Goal: Task Accomplishment & Management: Use online tool/utility

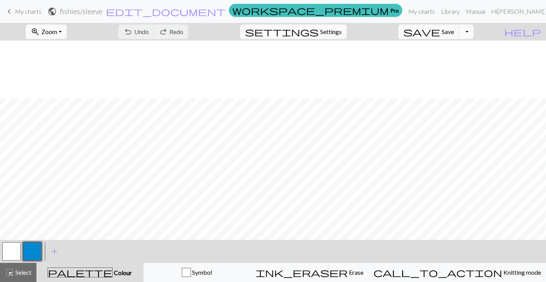
scroll to position [58, 0]
click at [34, 12] on span "My charts" at bounding box center [28, 11] width 26 height 7
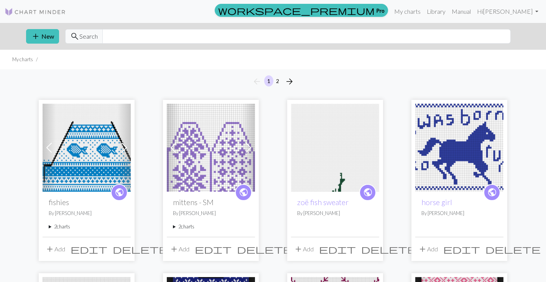
click at [62, 228] on summary "2 charts" at bounding box center [87, 226] width 76 height 7
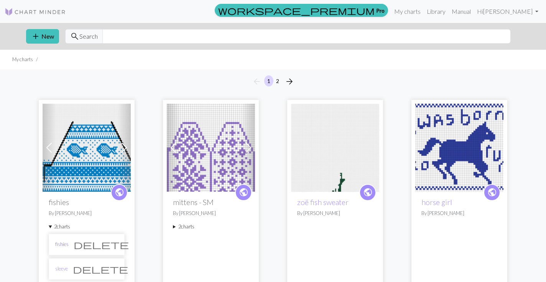
click at [63, 243] on link "fishies" at bounding box center [61, 244] width 13 height 7
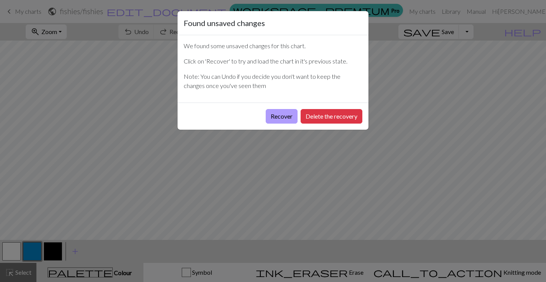
click at [275, 117] on button "Recover" at bounding box center [281, 116] width 32 height 15
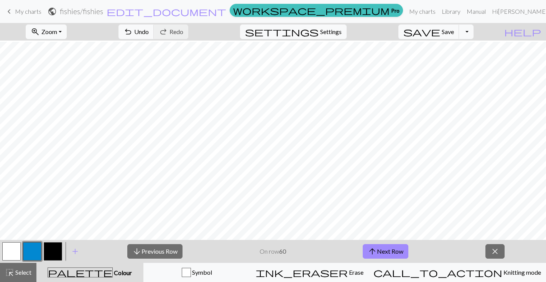
scroll to position [242, 95]
click at [15, 6] on link "keyboard_arrow_left My charts" at bounding box center [23, 11] width 37 height 13
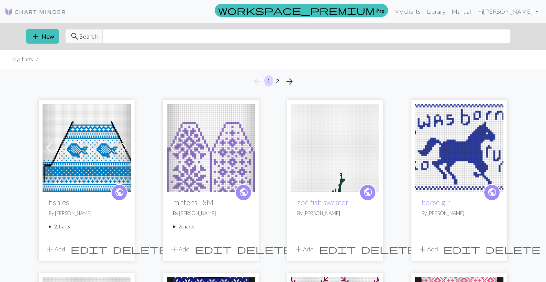
click at [56, 228] on summary "2 charts" at bounding box center [87, 226] width 76 height 7
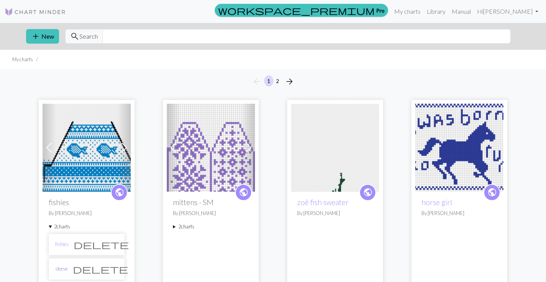
click at [62, 272] on link "sleeve" at bounding box center [61, 268] width 13 height 7
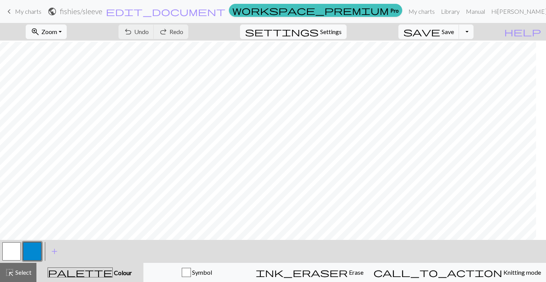
scroll to position [1, 78]
click at [154, 25] on button "undo Undo Undo" at bounding box center [136, 32] width 36 height 15
click at [149, 29] on span "Undo" at bounding box center [141, 31] width 15 height 7
click at [149, 31] on span "Undo" at bounding box center [141, 31] width 15 height 7
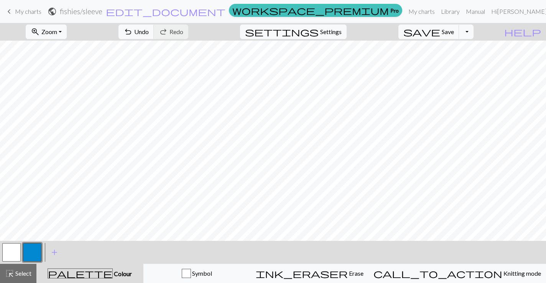
click at [10, 249] on button "button" at bounding box center [11, 252] width 18 height 18
click at [32, 255] on button "button" at bounding box center [32, 252] width 18 height 18
click at [149, 29] on span "Undo" at bounding box center [141, 31] width 15 height 7
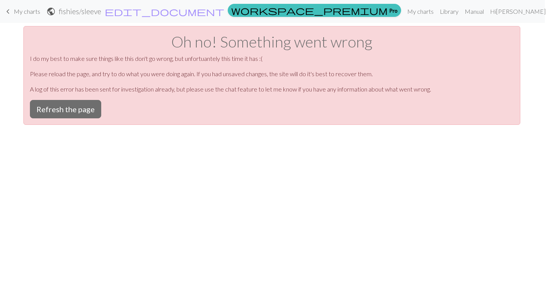
scroll to position [0, 0]
click at [82, 106] on button "Refresh the page" at bounding box center [66, 109] width 71 height 18
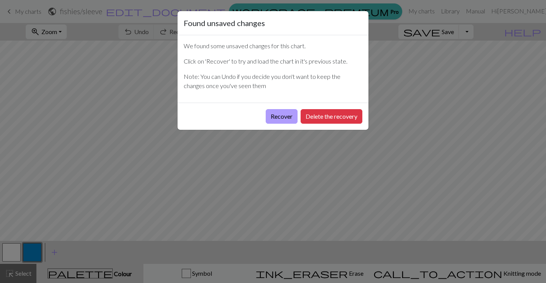
click at [283, 117] on button "Recover" at bounding box center [281, 116] width 32 height 15
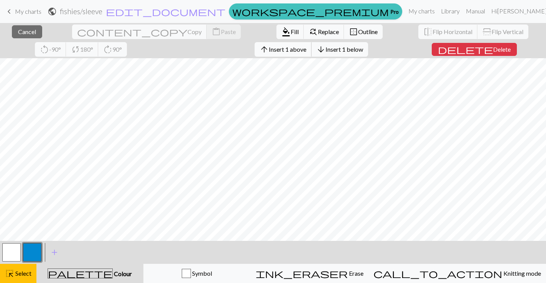
click at [269, 46] on span "Insert 1 above" at bounding box center [288, 49] width 38 height 7
click at [269, 52] on span "Insert 1 above" at bounding box center [288, 49] width 38 height 7
click at [269, 49] on span "Insert 1 above" at bounding box center [288, 49] width 38 height 7
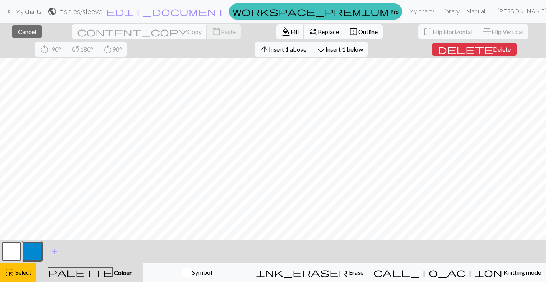
click at [290, 32] on span "Fill" at bounding box center [294, 31] width 8 height 7
click at [269, 47] on span "Insert 1 above" at bounding box center [288, 49] width 38 height 7
click at [269, 49] on span "Insert 1 above" at bounding box center [288, 49] width 38 height 7
click at [290, 31] on span "Fill" at bounding box center [294, 31] width 8 height 7
click at [269, 50] on span "Insert 1 above" at bounding box center [288, 49] width 38 height 7
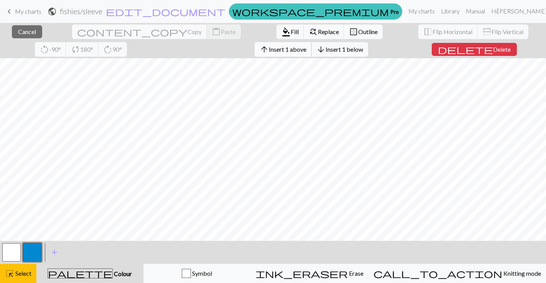
click at [269, 51] on span "Insert 1 above" at bounding box center [288, 49] width 38 height 7
click at [269, 49] on span "Insert 1 above" at bounding box center [288, 49] width 38 height 7
click at [254, 56] on button "arrow_upward Insert 1 above" at bounding box center [282, 49] width 57 height 15
click at [269, 52] on span "Insert 1 above" at bounding box center [288, 49] width 38 height 7
click at [254, 45] on button "arrow_upward Insert 1 above" at bounding box center [282, 49] width 57 height 15
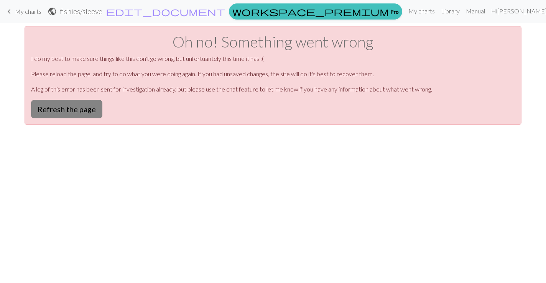
click at [88, 114] on button "Refresh the page" at bounding box center [66, 109] width 71 height 18
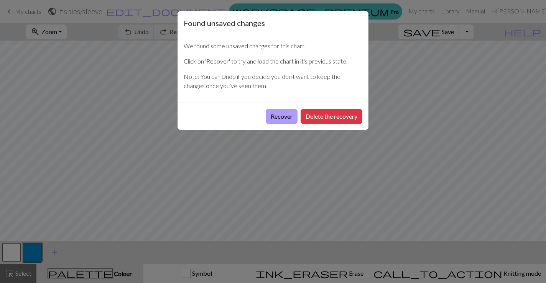
click at [275, 115] on button "Recover" at bounding box center [281, 116] width 32 height 15
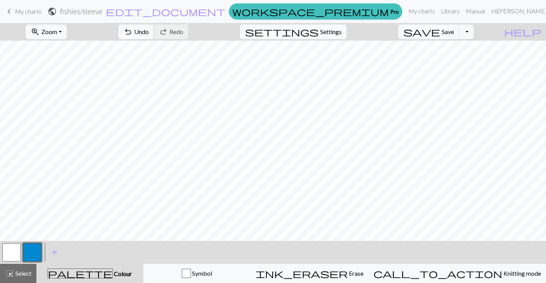
click at [154, 38] on button "undo Undo Undo" at bounding box center [136, 32] width 36 height 15
click at [10, 249] on button "button" at bounding box center [11, 252] width 18 height 18
click at [33, 250] on button "button" at bounding box center [32, 252] width 18 height 18
click at [154, 35] on button "undo Undo Undo" at bounding box center [136, 32] width 36 height 15
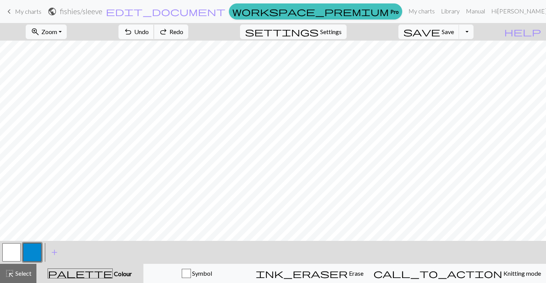
click at [154, 35] on button "undo Undo Undo" at bounding box center [136, 32] width 36 height 15
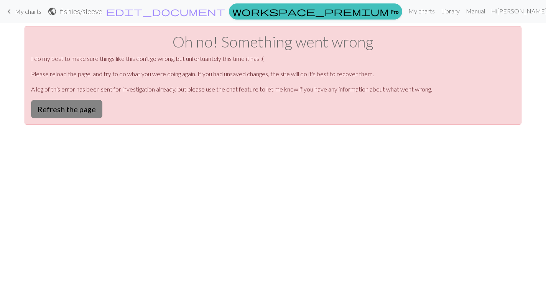
click at [64, 116] on button "Refresh the page" at bounding box center [66, 109] width 71 height 18
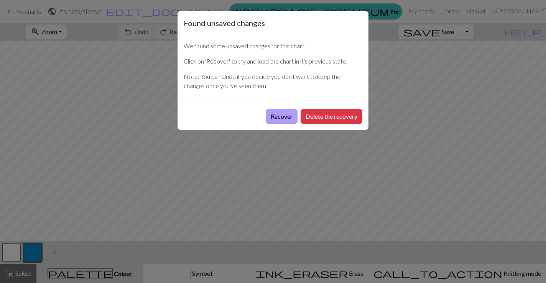
click at [275, 114] on button "Recover" at bounding box center [281, 116] width 32 height 15
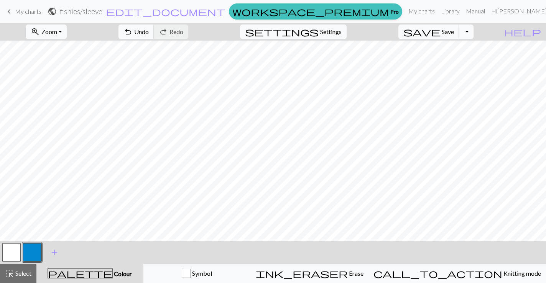
click at [154, 33] on button "undo Undo Undo" at bounding box center [136, 32] width 36 height 15
click at [149, 31] on span "Undo" at bounding box center [141, 31] width 15 height 7
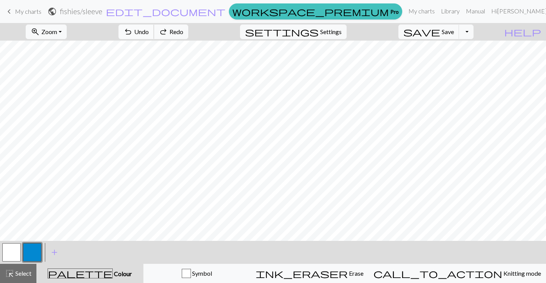
click at [149, 31] on span "Undo" at bounding box center [141, 31] width 15 height 7
click at [16, 252] on button "button" at bounding box center [11, 252] width 18 height 18
click at [33, 255] on button "button" at bounding box center [32, 252] width 18 height 18
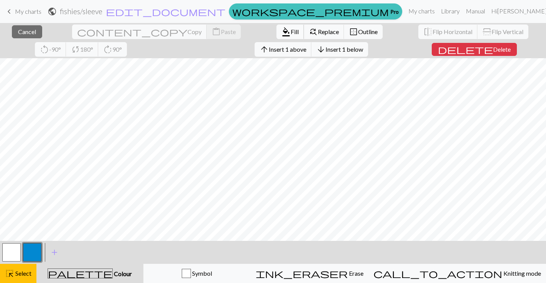
click at [281, 33] on span "format_color_fill" at bounding box center [285, 31] width 9 height 11
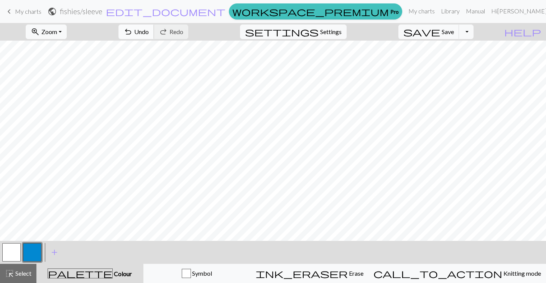
click at [149, 34] on span "Undo" at bounding box center [141, 31] width 15 height 7
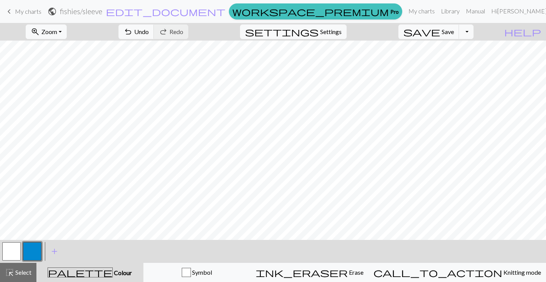
click at [14, 251] on button "button" at bounding box center [11, 251] width 18 height 18
click at [53, 250] on span "add" at bounding box center [54, 251] width 9 height 11
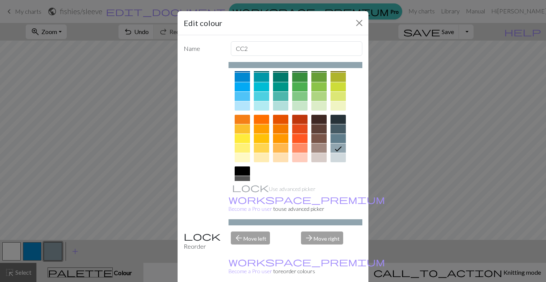
scroll to position [78, 0]
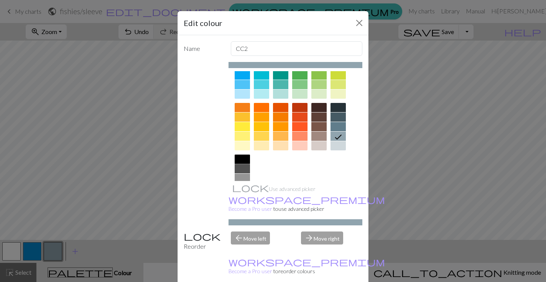
click at [239, 161] on div at bounding box center [241, 159] width 15 height 9
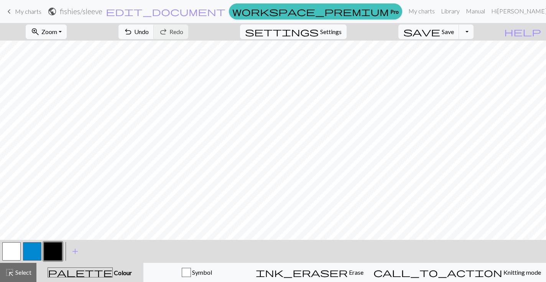
scroll to position [207, 0]
click at [10, 247] on button "button" at bounding box center [11, 251] width 18 height 18
click at [55, 253] on button "button" at bounding box center [53, 251] width 18 height 18
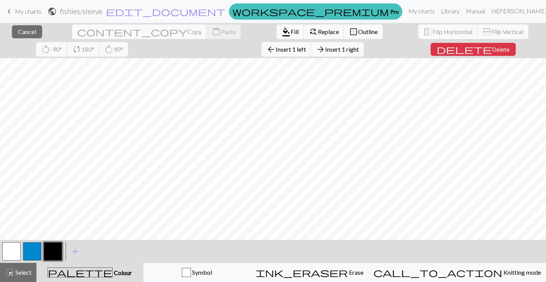
click at [21, 52] on div "close Cancel content_copy Copy content_paste Paste format_color_fill Fill find_…" at bounding box center [273, 152] width 546 height 259
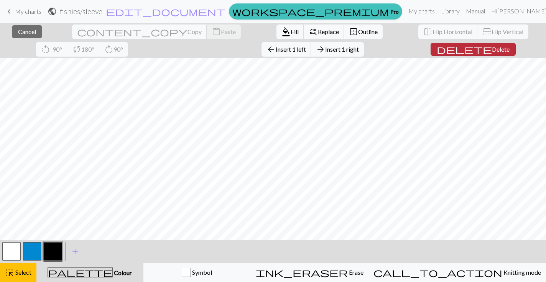
click at [492, 51] on span "Delete" at bounding box center [501, 49] width 18 height 7
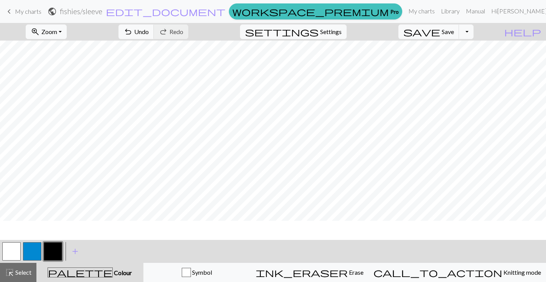
scroll to position [156, 0]
click at [440, 33] on span "save" at bounding box center [421, 31] width 37 height 11
click at [28, 11] on div "Chart saved" at bounding box center [273, 15] width 546 height 30
click at [29, 11] on span "My charts" at bounding box center [28, 11] width 26 height 7
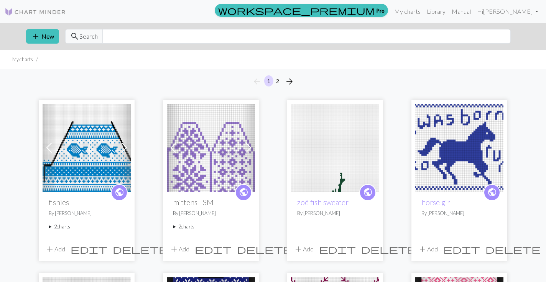
click at [56, 223] on summary "2 charts" at bounding box center [87, 226] width 76 height 7
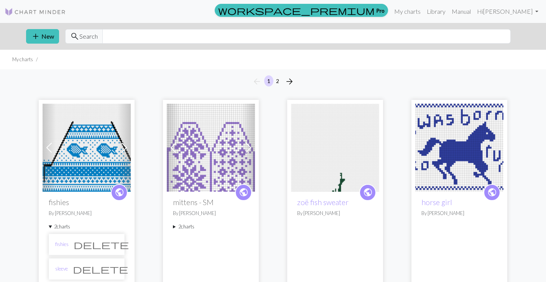
click at [63, 249] on li "fishies delete" at bounding box center [87, 244] width 76 height 21
click at [60, 244] on link "fishies" at bounding box center [61, 244] width 13 height 7
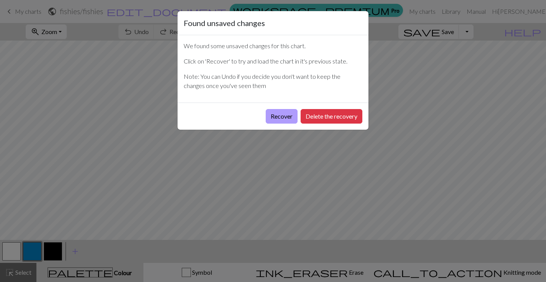
click at [270, 113] on button "Recover" at bounding box center [281, 116] width 32 height 15
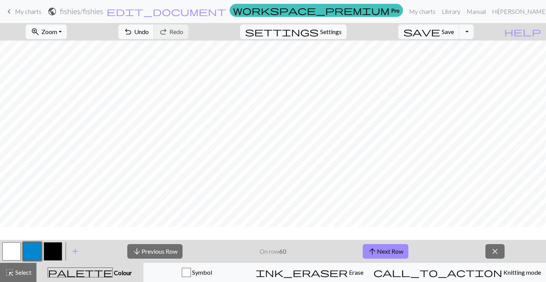
scroll to position [102, 475]
click at [23, 12] on span "My charts" at bounding box center [28, 11] width 26 height 7
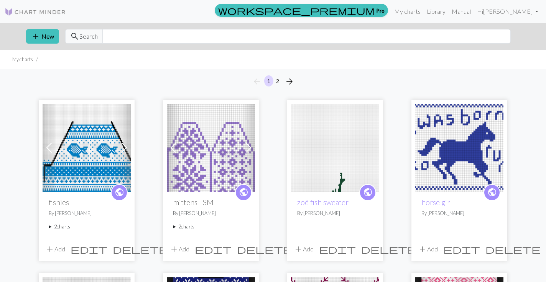
click at [57, 229] on summary "2 charts" at bounding box center [87, 226] width 76 height 7
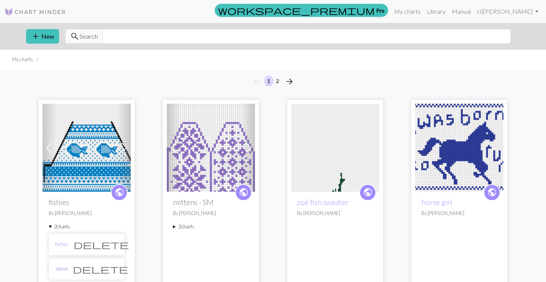
click at [64, 267] on link "sleeve" at bounding box center [61, 268] width 13 height 7
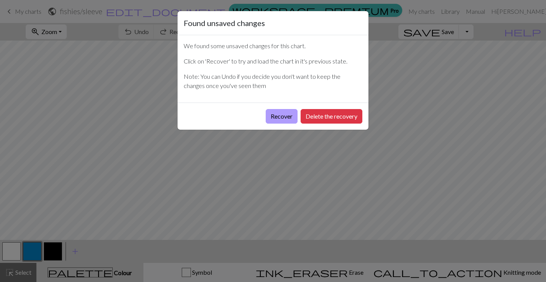
click at [274, 116] on button "Recover" at bounding box center [281, 116] width 32 height 15
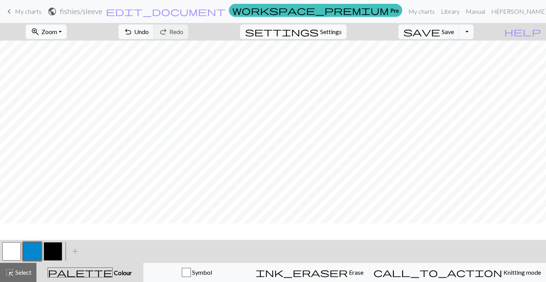
scroll to position [120, 311]
click at [56, 249] on button "button" at bounding box center [53, 251] width 18 height 18
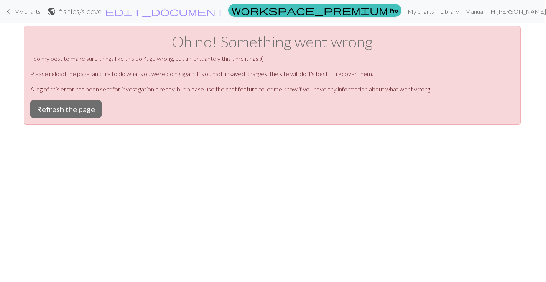
scroll to position [0, 0]
click at [82, 102] on button "Refresh the page" at bounding box center [66, 109] width 71 height 18
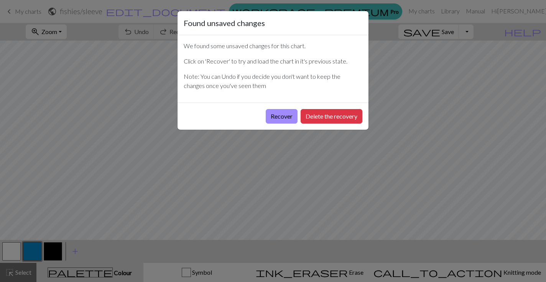
click at [282, 125] on div "Recover Delete the recovery" at bounding box center [272, 116] width 191 height 27
click at [282, 119] on button "Recover" at bounding box center [281, 116] width 32 height 15
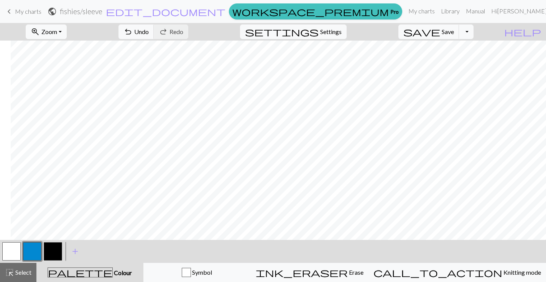
scroll to position [0, 208]
click at [46, 249] on button "button" at bounding box center [53, 251] width 18 height 18
click at [23, 51] on div "zoom_in Zoom Zoom Fit all Fit width Fit height 50% 100% 150% 200% undo Undo Und…" at bounding box center [273, 153] width 546 height 260
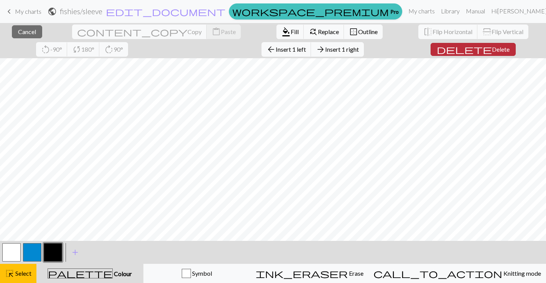
click at [492, 49] on span "Delete" at bounding box center [501, 49] width 18 height 7
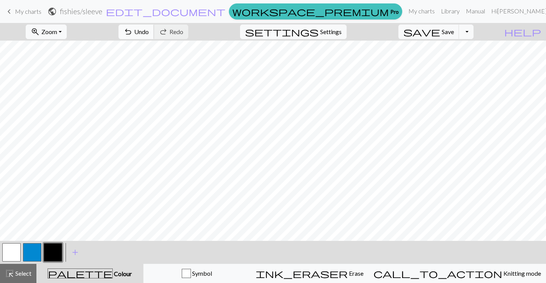
click at [133, 31] on span "undo" at bounding box center [127, 31] width 9 height 11
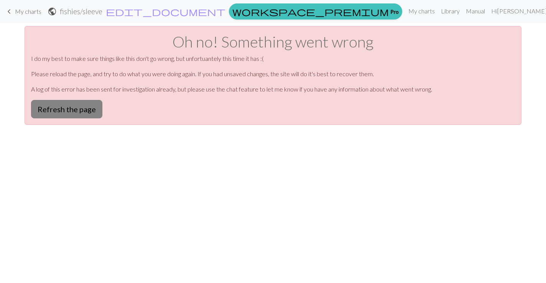
click at [78, 103] on button "Refresh the page" at bounding box center [66, 109] width 71 height 18
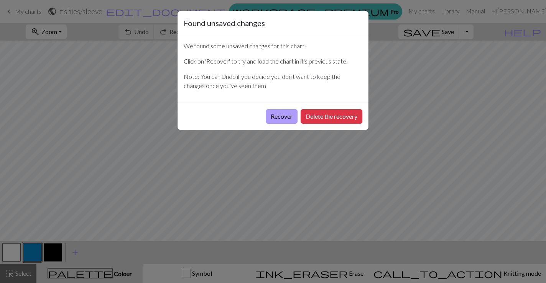
click at [273, 121] on button "Recover" at bounding box center [281, 116] width 32 height 15
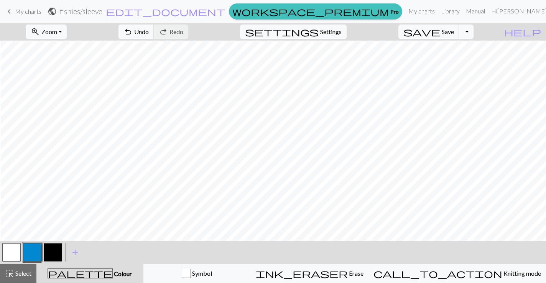
scroll to position [208, 301]
click at [54, 247] on button "button" at bounding box center [53, 252] width 18 height 18
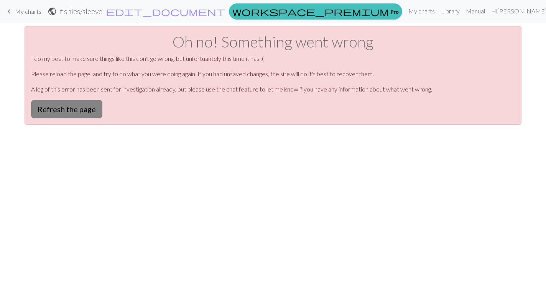
click at [81, 116] on button "Refresh the page" at bounding box center [66, 109] width 71 height 18
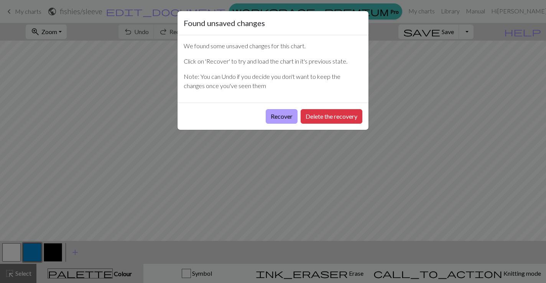
click at [280, 117] on button "Recover" at bounding box center [281, 116] width 32 height 15
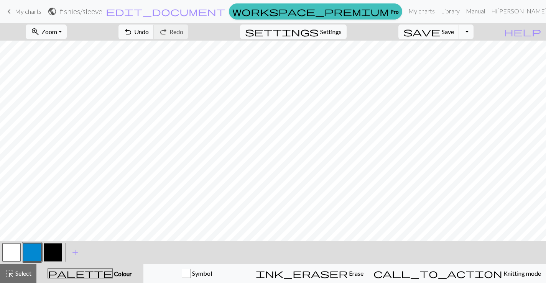
click at [51, 248] on button "button" at bounding box center [53, 252] width 18 height 18
click at [154, 28] on button "undo Undo Undo" at bounding box center [136, 32] width 36 height 15
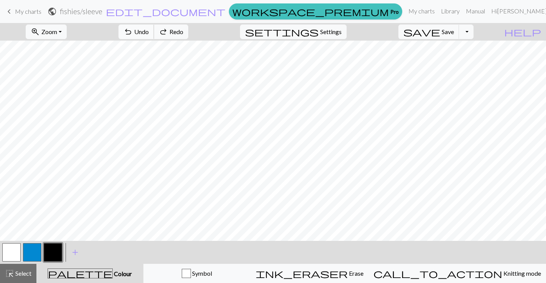
click at [154, 28] on button "undo Undo Undo" at bounding box center [136, 32] width 36 height 15
click at [182, 28] on div "undo Undo Undo redo Redo Redo" at bounding box center [153, 32] width 81 height 18
click at [168, 32] on span "redo" at bounding box center [163, 31] width 9 height 11
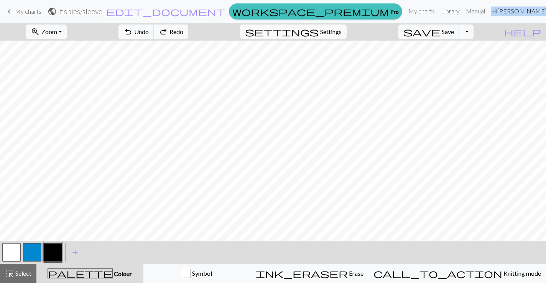
click at [133, 34] on span "undo" at bounding box center [127, 31] width 9 height 11
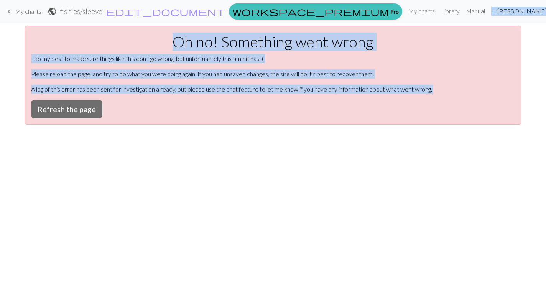
scroll to position [0, 0]
click at [71, 108] on button "Refresh the page" at bounding box center [66, 109] width 71 height 18
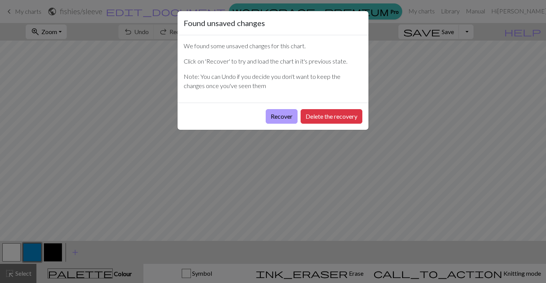
click at [275, 120] on button "Recover" at bounding box center [281, 116] width 32 height 15
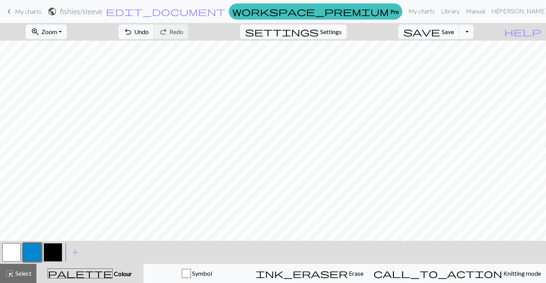
scroll to position [218, 301]
click at [46, 252] on button "button" at bounding box center [53, 252] width 18 height 18
click at [149, 33] on span "Undo" at bounding box center [141, 31] width 15 height 7
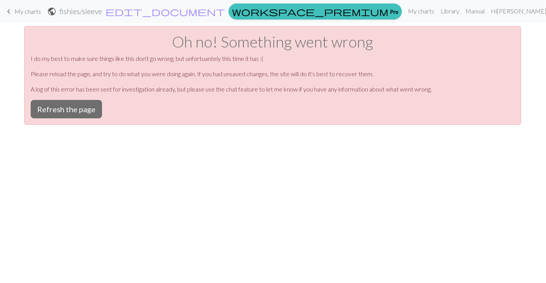
scroll to position [0, 0]
click at [82, 114] on button "Refresh the page" at bounding box center [66, 109] width 71 height 18
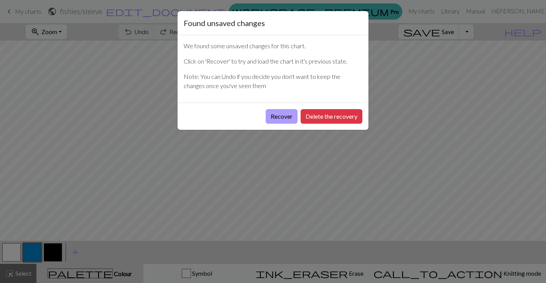
click at [277, 114] on button "Recover" at bounding box center [281, 116] width 32 height 15
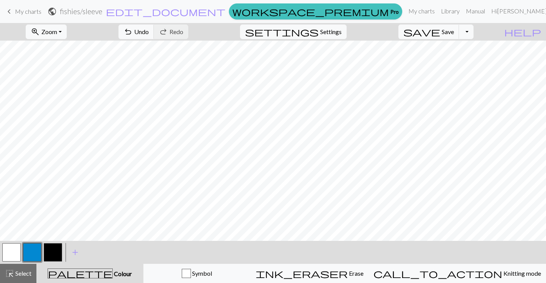
click at [51, 250] on button "button" at bounding box center [53, 252] width 18 height 18
click at [454, 30] on span "Save" at bounding box center [447, 31] width 12 height 7
click at [440, 29] on span "save" at bounding box center [421, 31] width 37 height 11
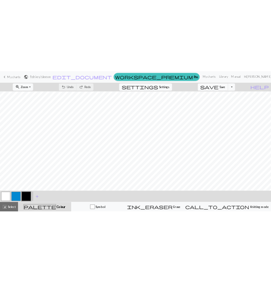
scroll to position [0, 0]
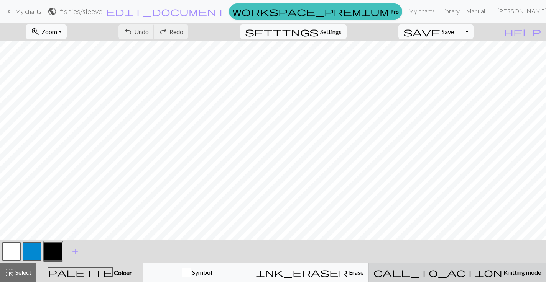
click at [461, 272] on span "call_to_action" at bounding box center [437, 272] width 129 height 11
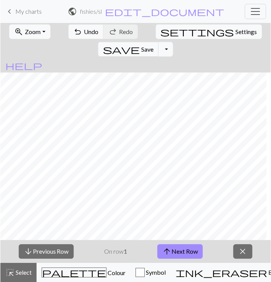
scroll to position [547, 156]
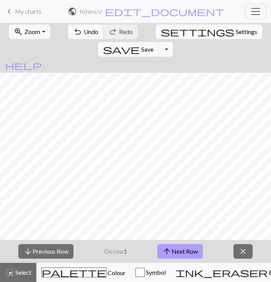
click at [186, 252] on button "arrow_upward Next Row" at bounding box center [180, 251] width 46 height 15
click at [177, 251] on button "arrow_upward Next Row" at bounding box center [180, 251] width 46 height 15
click at [175, 256] on button "arrow_upward Next Row" at bounding box center [180, 251] width 46 height 15
click at [176, 249] on button "arrow_upward Next Row" at bounding box center [180, 251] width 46 height 15
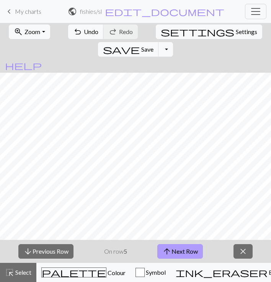
click at [176, 252] on button "arrow_upward Next Row" at bounding box center [180, 251] width 46 height 15
click at [181, 249] on button "arrow_upward Next Row" at bounding box center [180, 251] width 46 height 15
click at [181, 250] on button "arrow_upward Next Row" at bounding box center [180, 251] width 46 height 15
click at [180, 253] on button "arrow_upward Next Row" at bounding box center [180, 251] width 46 height 15
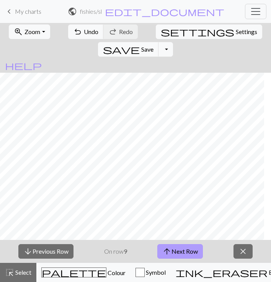
scroll to position [547, 151]
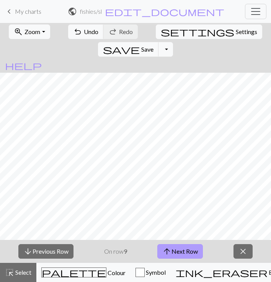
click at [190, 251] on button "arrow_upward Next Row" at bounding box center [180, 251] width 46 height 15
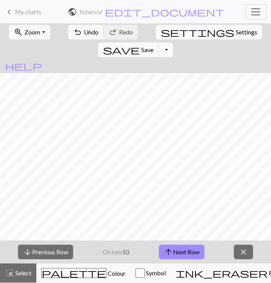
scroll to position [544, 421]
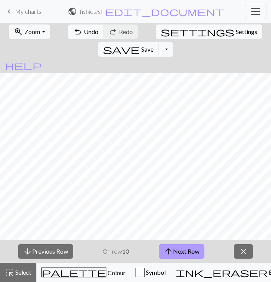
click at [190, 249] on button "arrow_upward Next Row" at bounding box center [182, 251] width 46 height 15
click at [188, 249] on button "arrow_upward Next Row" at bounding box center [182, 252] width 46 height 15
click at [190, 252] on button "arrow_upward Next Row" at bounding box center [182, 252] width 46 height 15
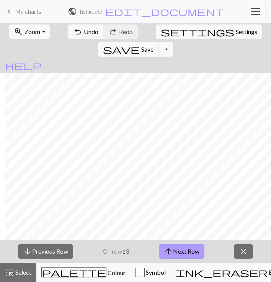
scroll to position [535, 147]
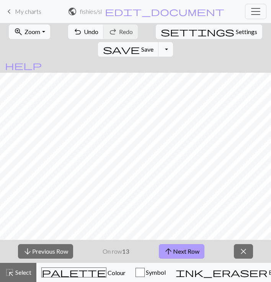
click at [188, 251] on button "arrow_upward Next Row" at bounding box center [182, 251] width 46 height 15
click at [187, 254] on button "arrow_upward Next Row" at bounding box center [182, 252] width 46 height 15
click at [170, 249] on span "arrow_upward" at bounding box center [168, 251] width 9 height 11
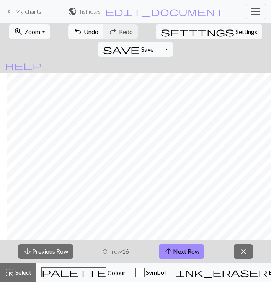
scroll to position [496, 427]
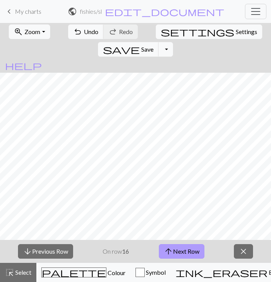
click at [180, 253] on button "arrow_upward Next Row" at bounding box center [182, 251] width 46 height 15
click at [180, 250] on button "arrow_upward Next Row" at bounding box center [182, 251] width 46 height 15
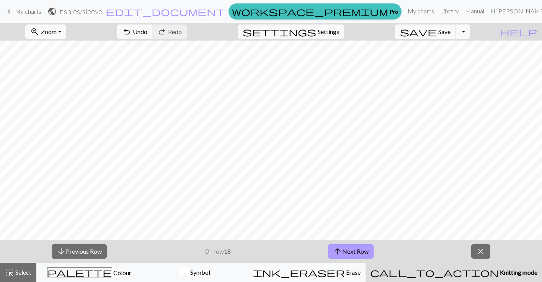
scroll to position [494, 195]
